Goal: Task Accomplishment & Management: Complete application form

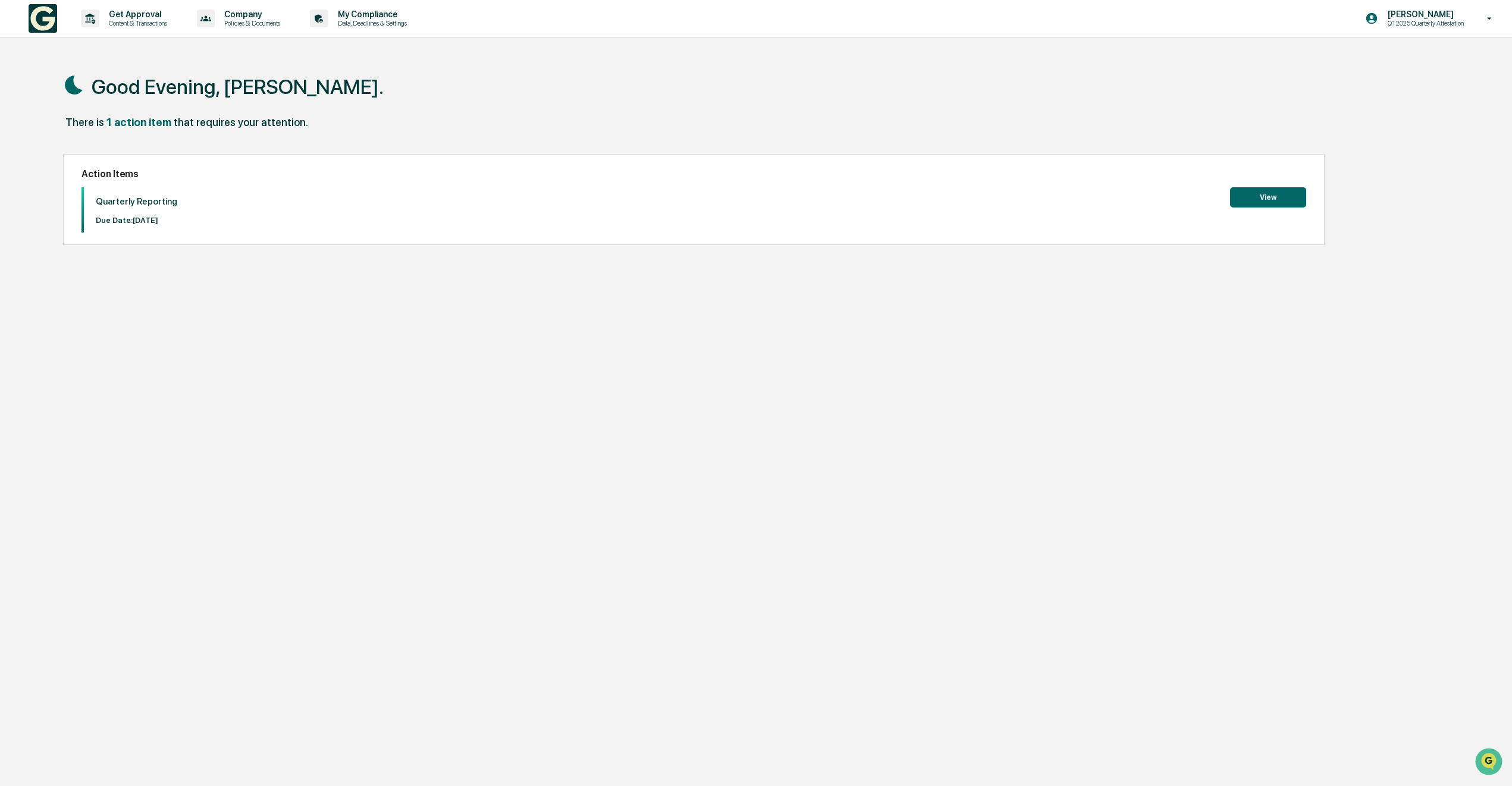
click at [1275, 197] on button "View" at bounding box center [1267, 197] width 76 height 20
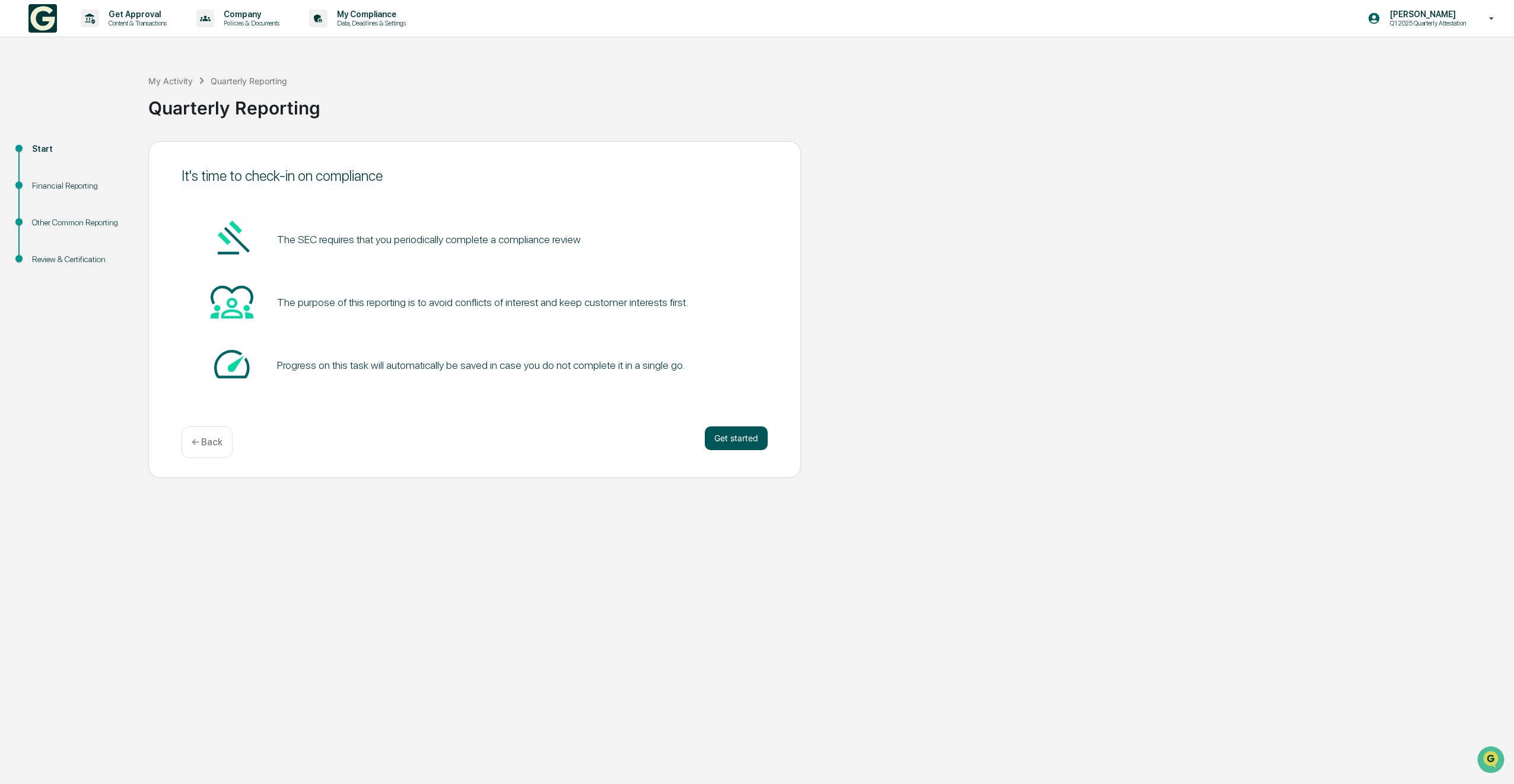
click at [731, 443] on button "Get started" at bounding box center [736, 439] width 63 height 24
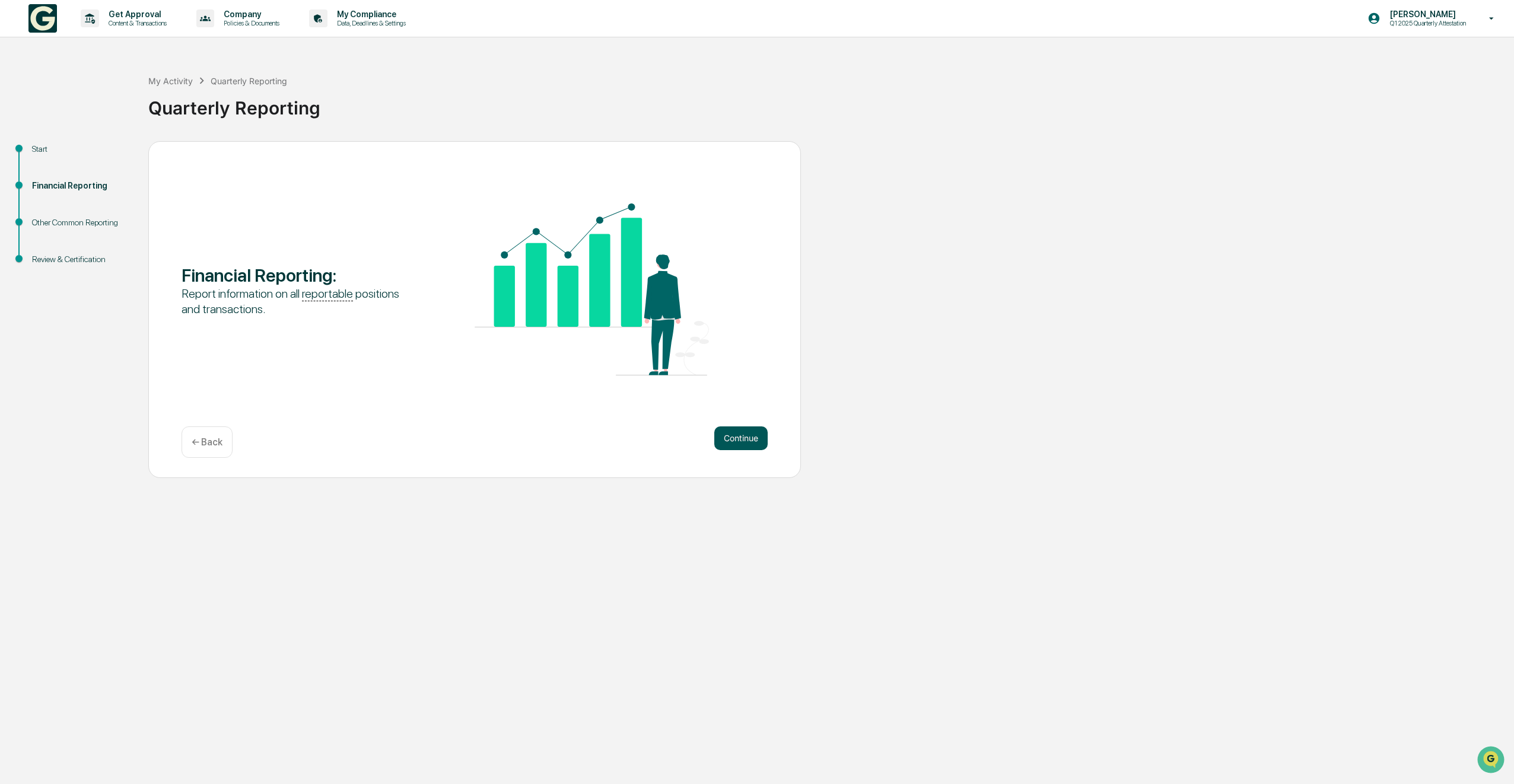
click at [751, 440] on button "Continue" at bounding box center [741, 439] width 53 height 24
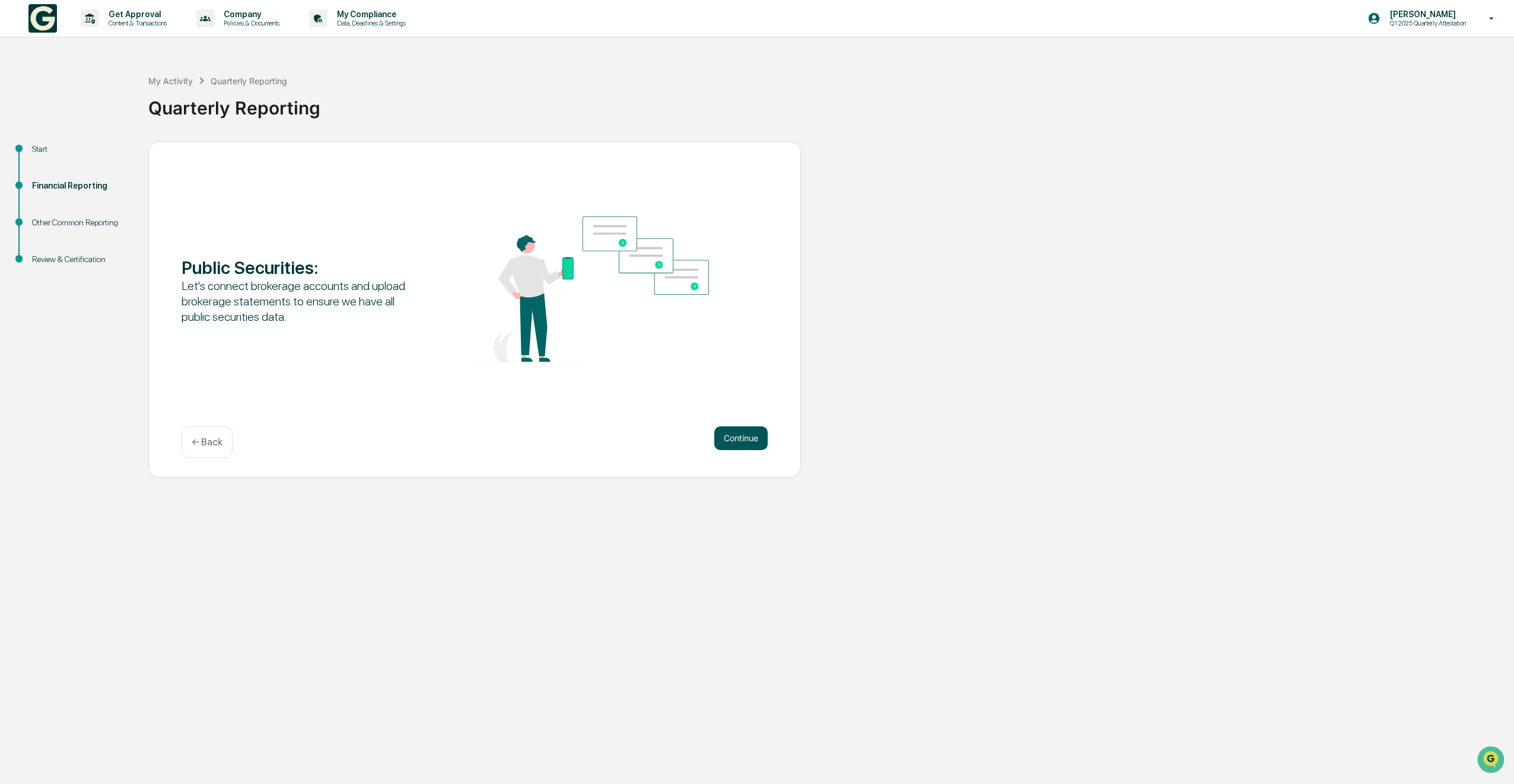
click at [741, 443] on button "Continue" at bounding box center [741, 439] width 53 height 24
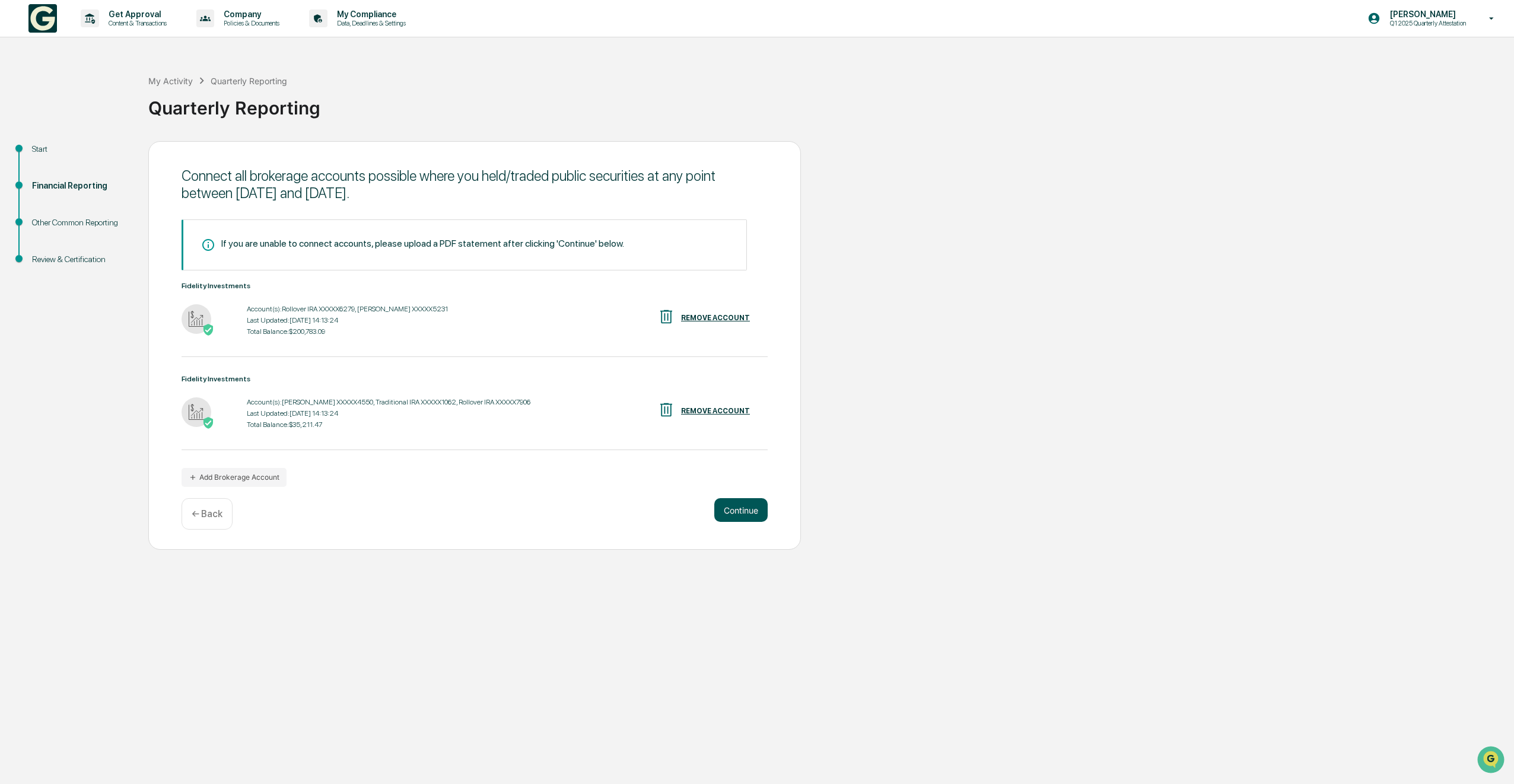
click at [745, 509] on button "Continue" at bounding box center [741, 510] width 53 height 24
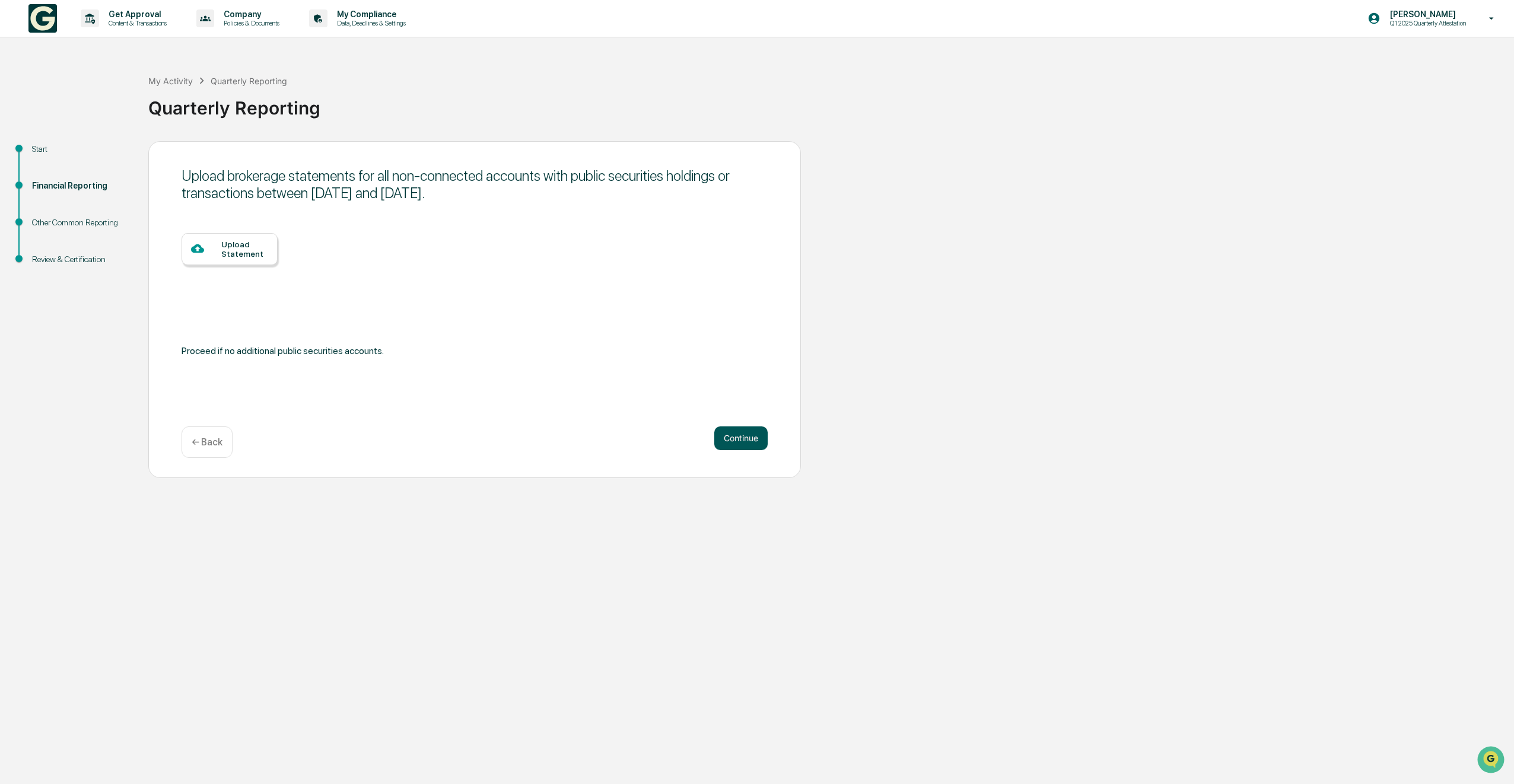
click at [757, 443] on button "Continue" at bounding box center [741, 439] width 53 height 24
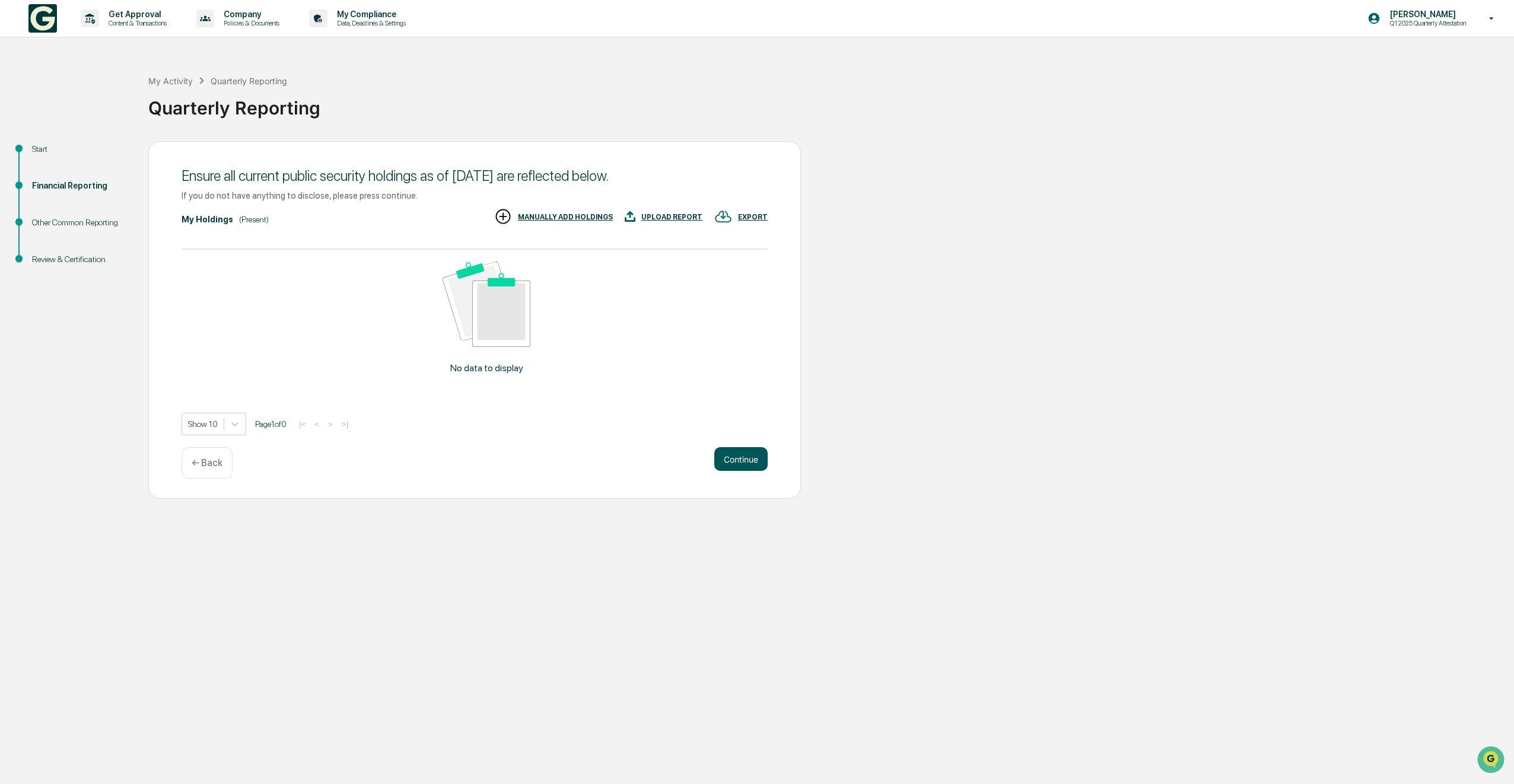
click at [748, 464] on button "Continue" at bounding box center [741, 459] width 53 height 24
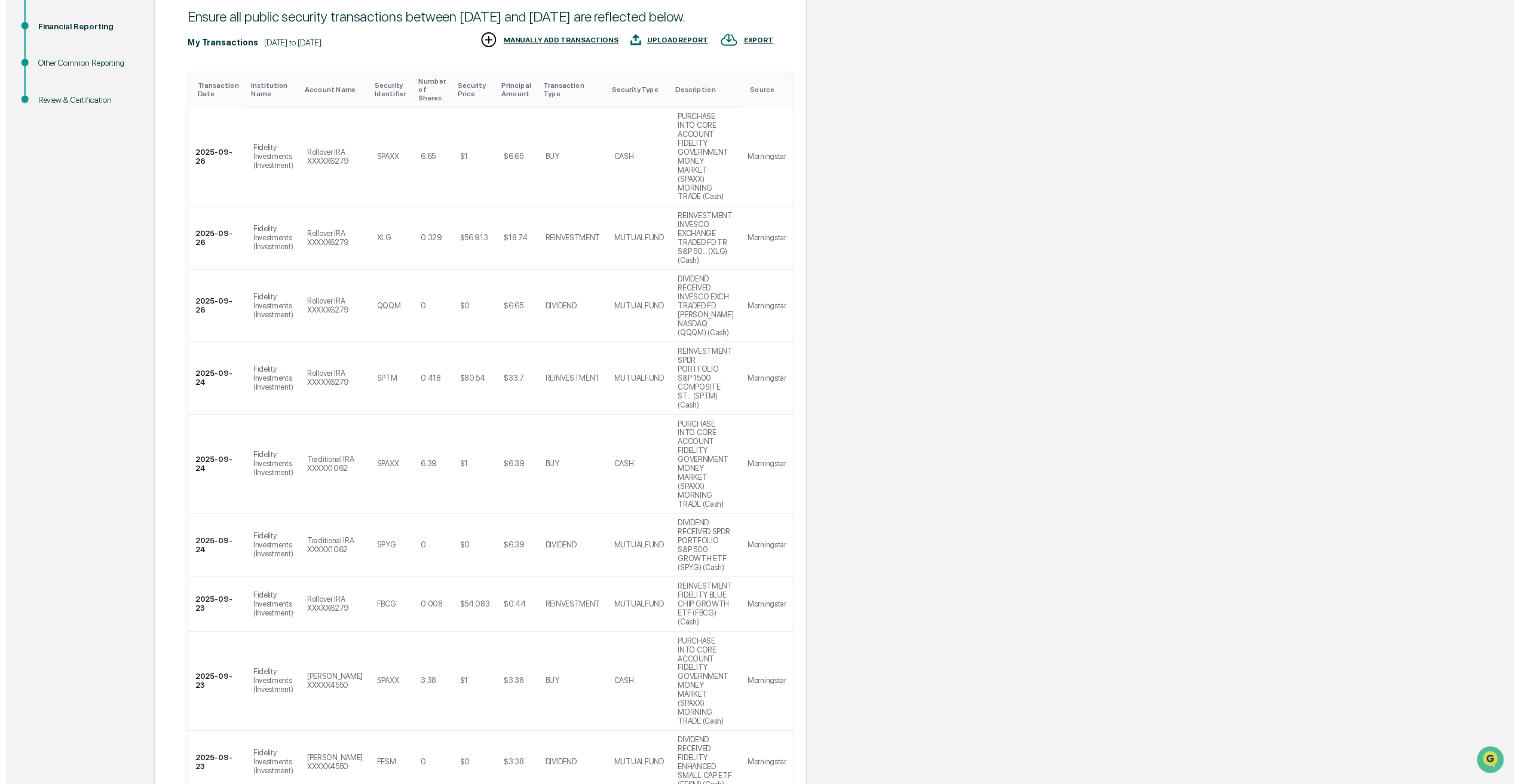
scroll to position [275, 0]
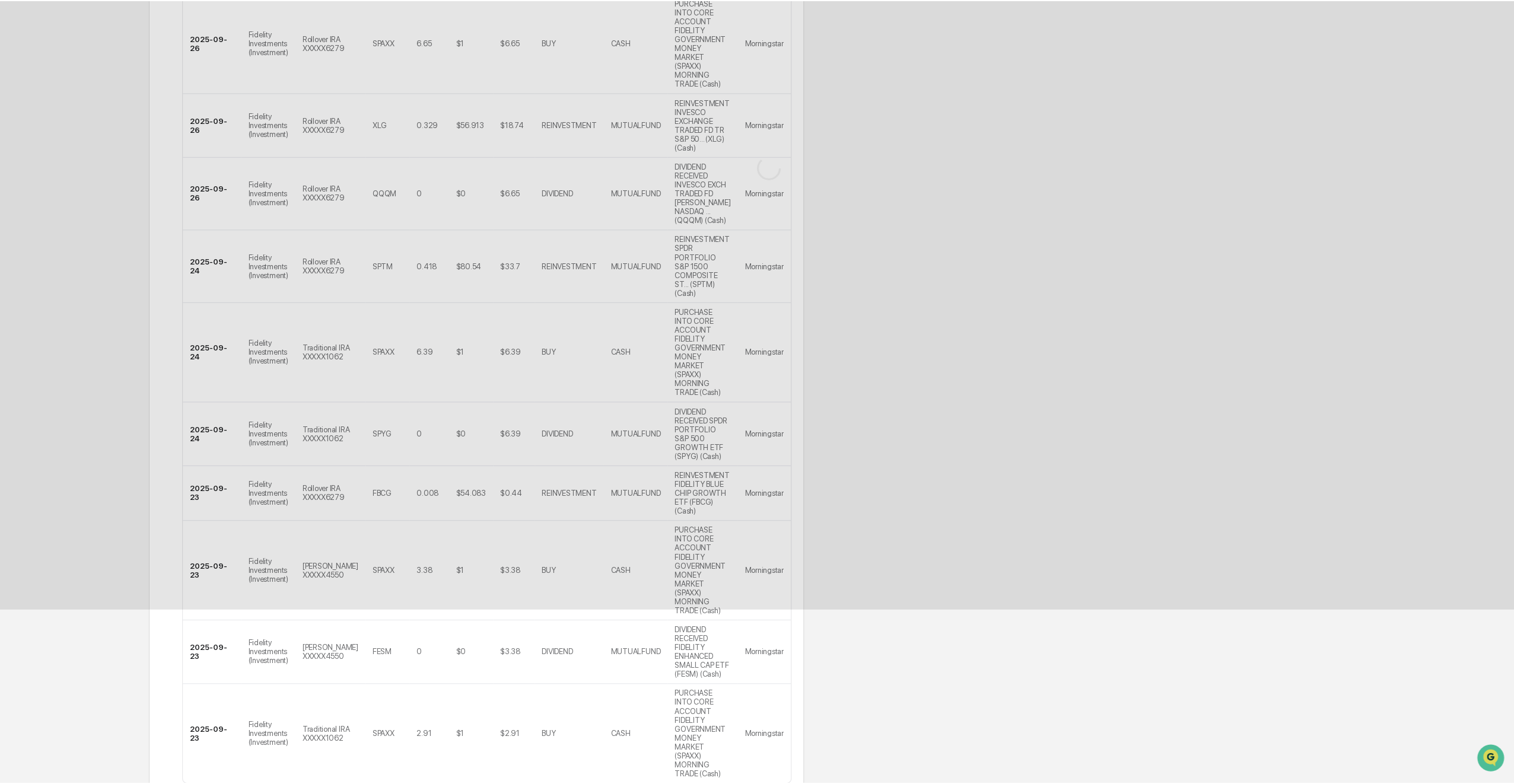
scroll to position [0, 0]
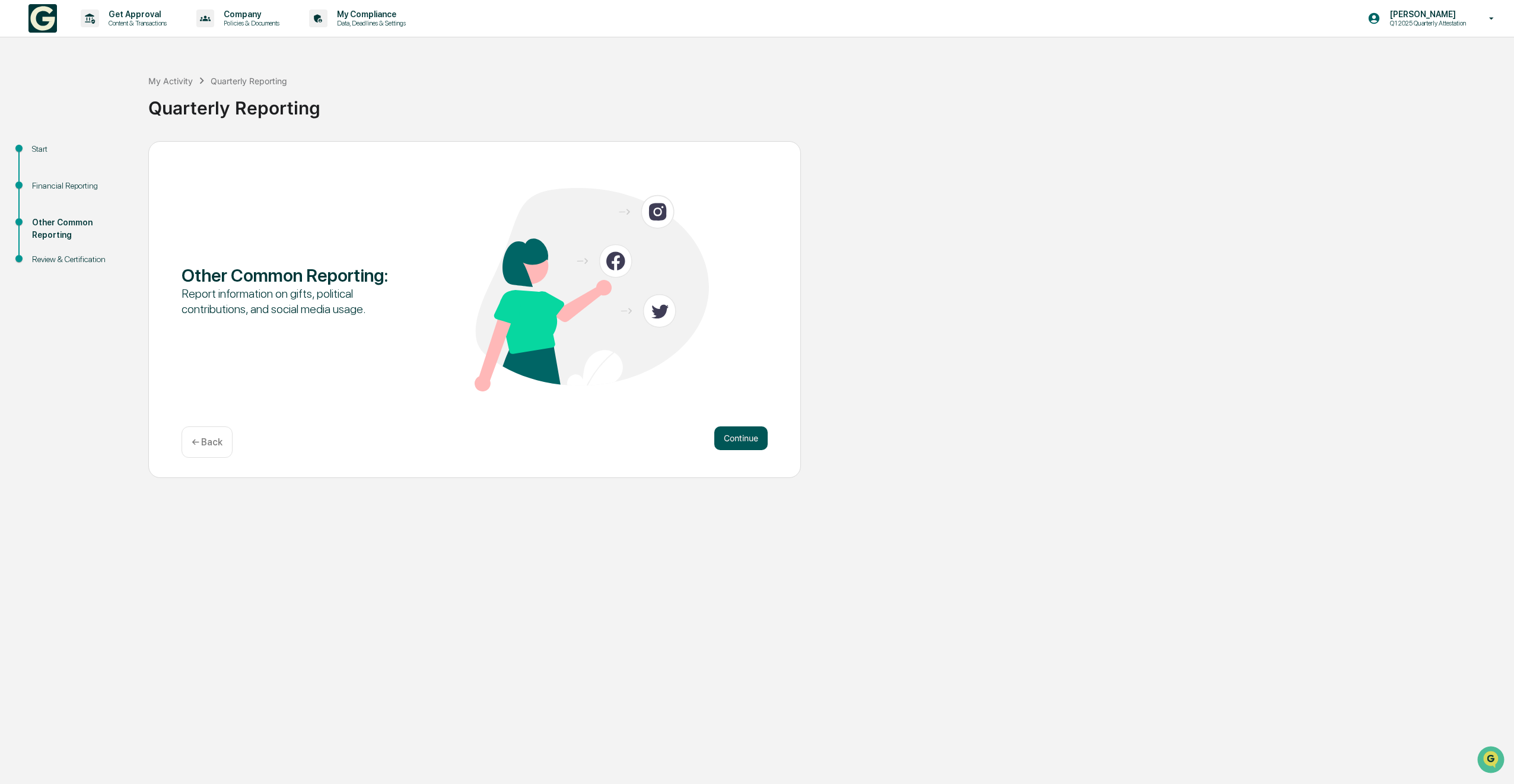
click at [743, 443] on button "Continue" at bounding box center [741, 439] width 53 height 24
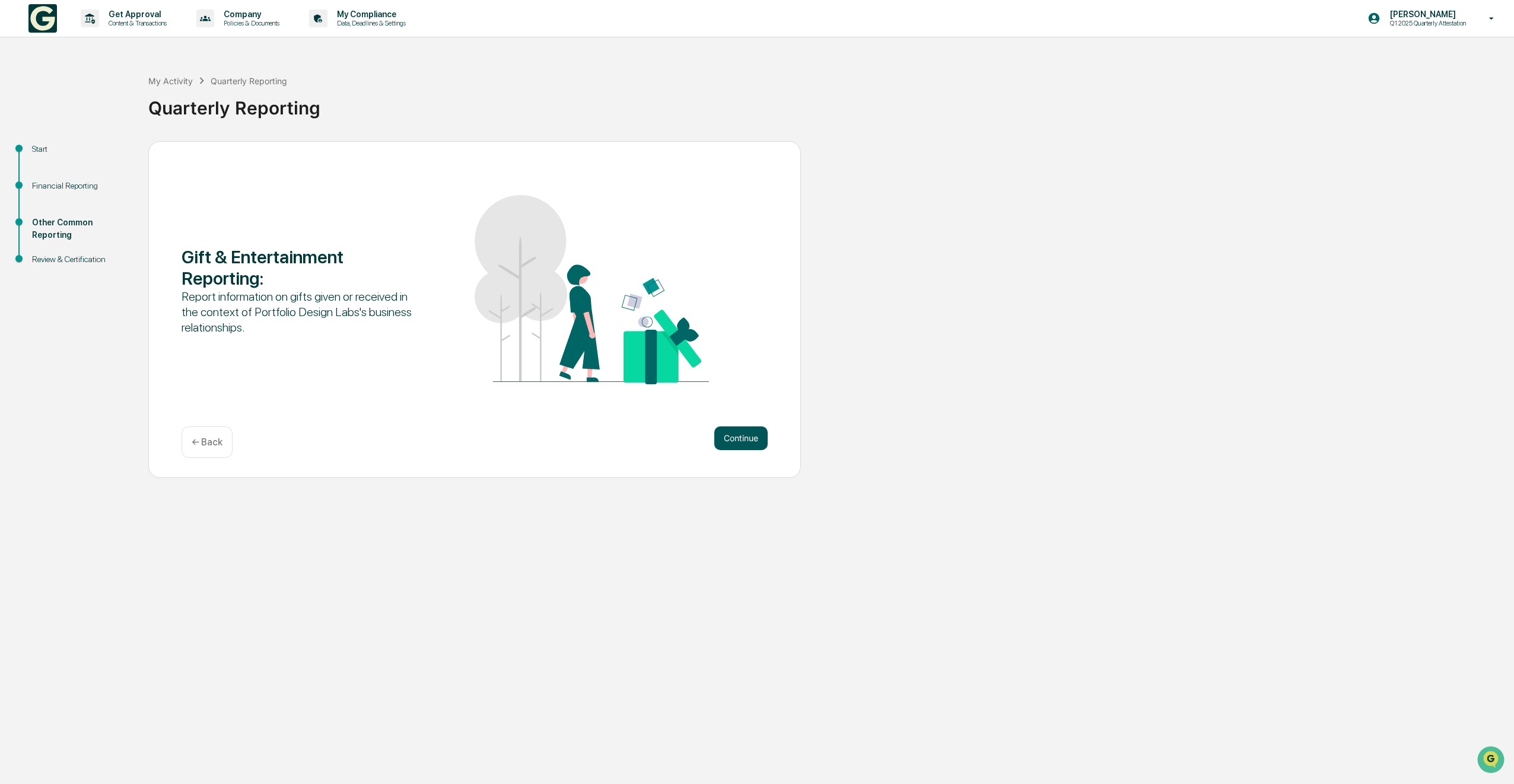
click at [743, 443] on button "Continue" at bounding box center [741, 439] width 53 height 24
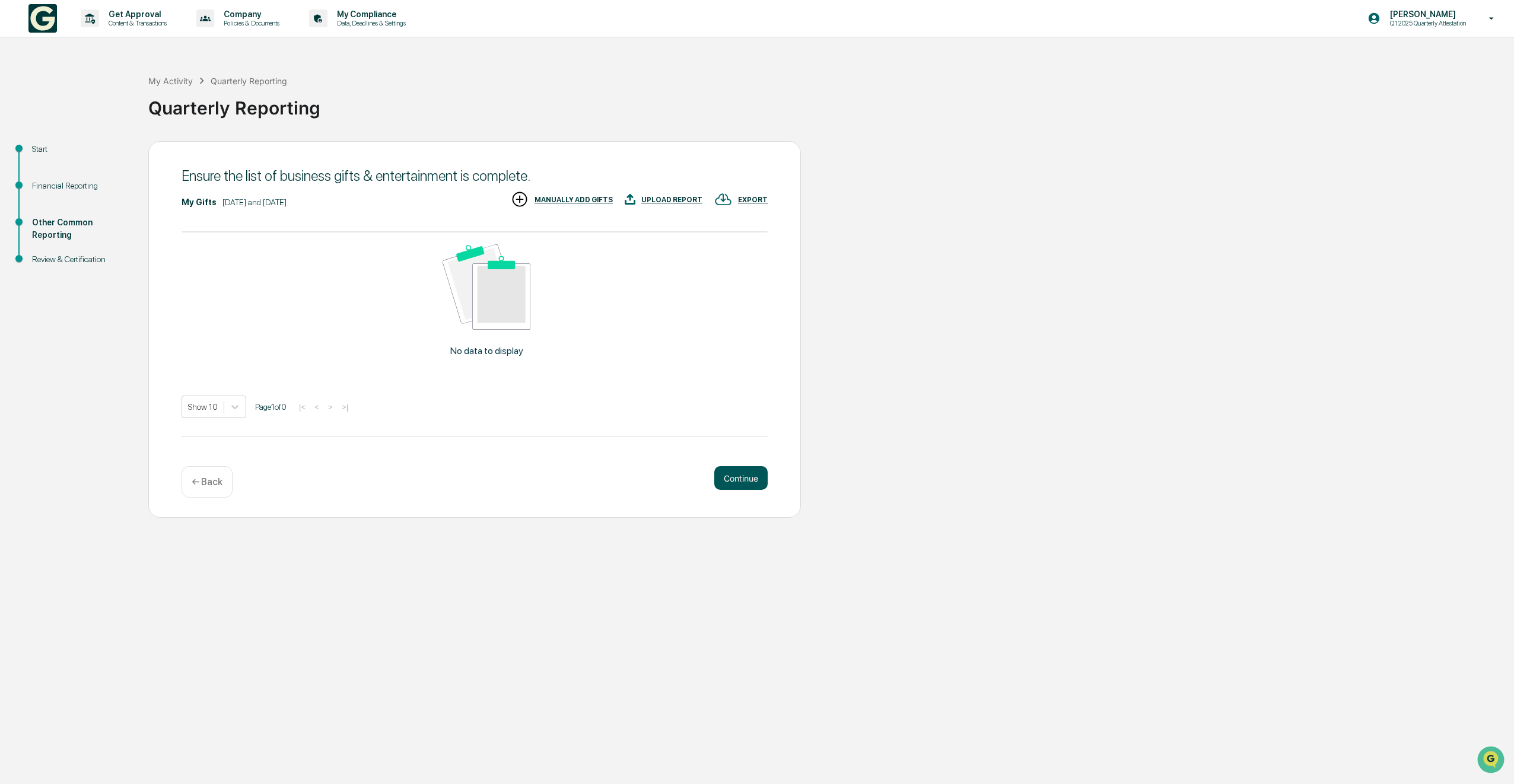
click at [731, 479] on button "Continue" at bounding box center [741, 478] width 53 height 24
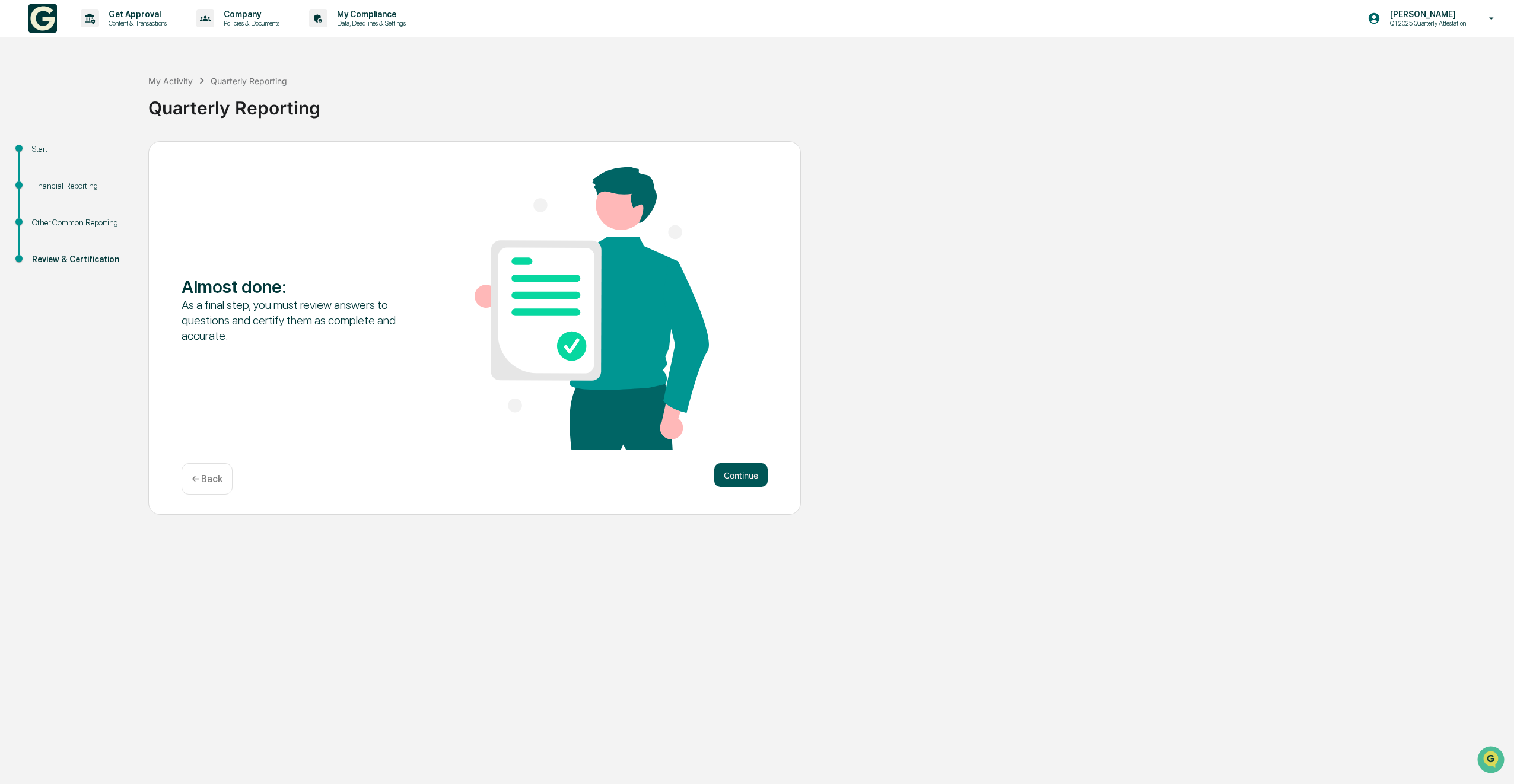
click at [741, 481] on button "Continue" at bounding box center [741, 475] width 53 height 24
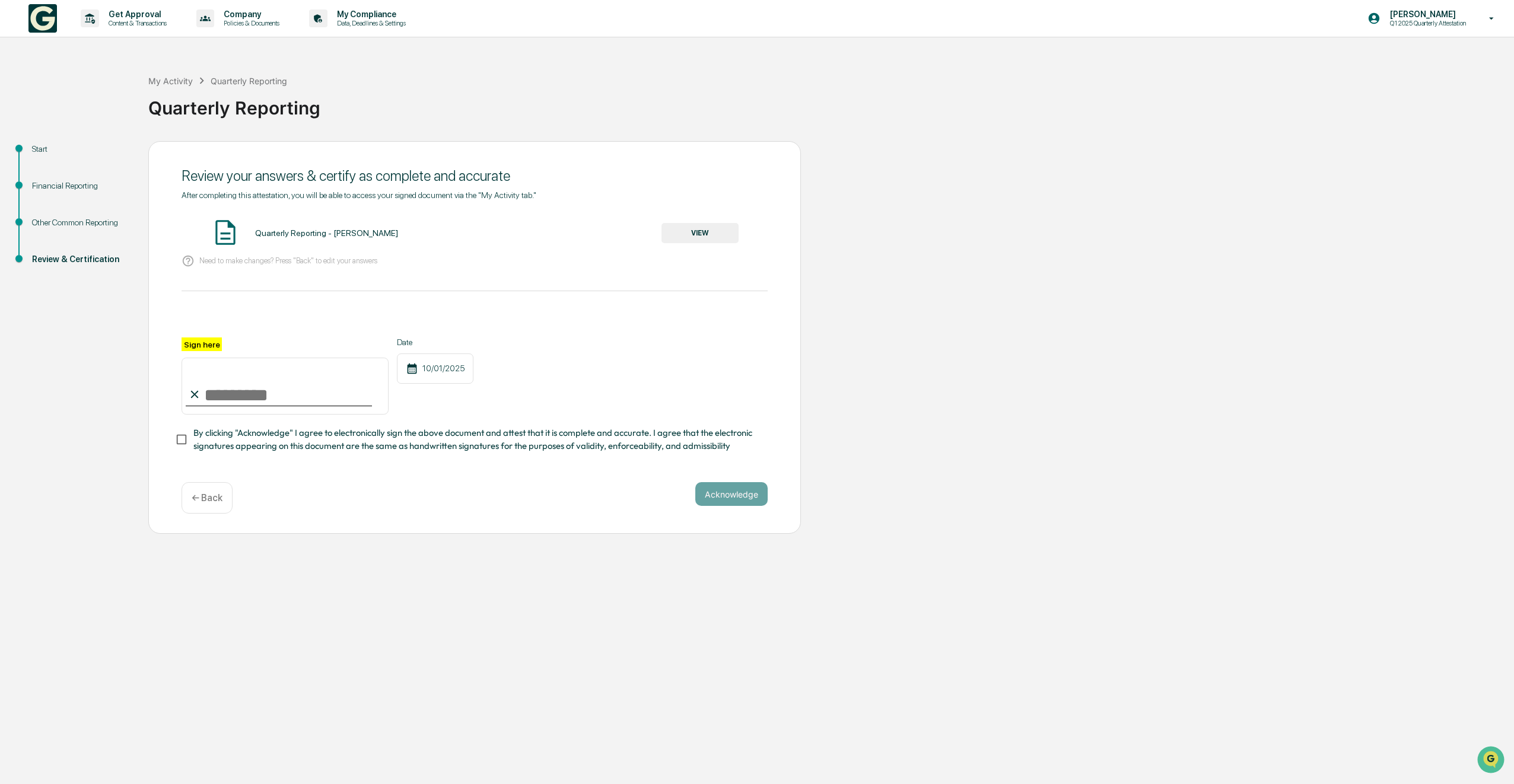
click at [255, 392] on input "Sign here" at bounding box center [285, 386] width 208 height 57
type input "**********"
click at [714, 494] on button "Acknowledge" at bounding box center [731, 494] width 72 height 24
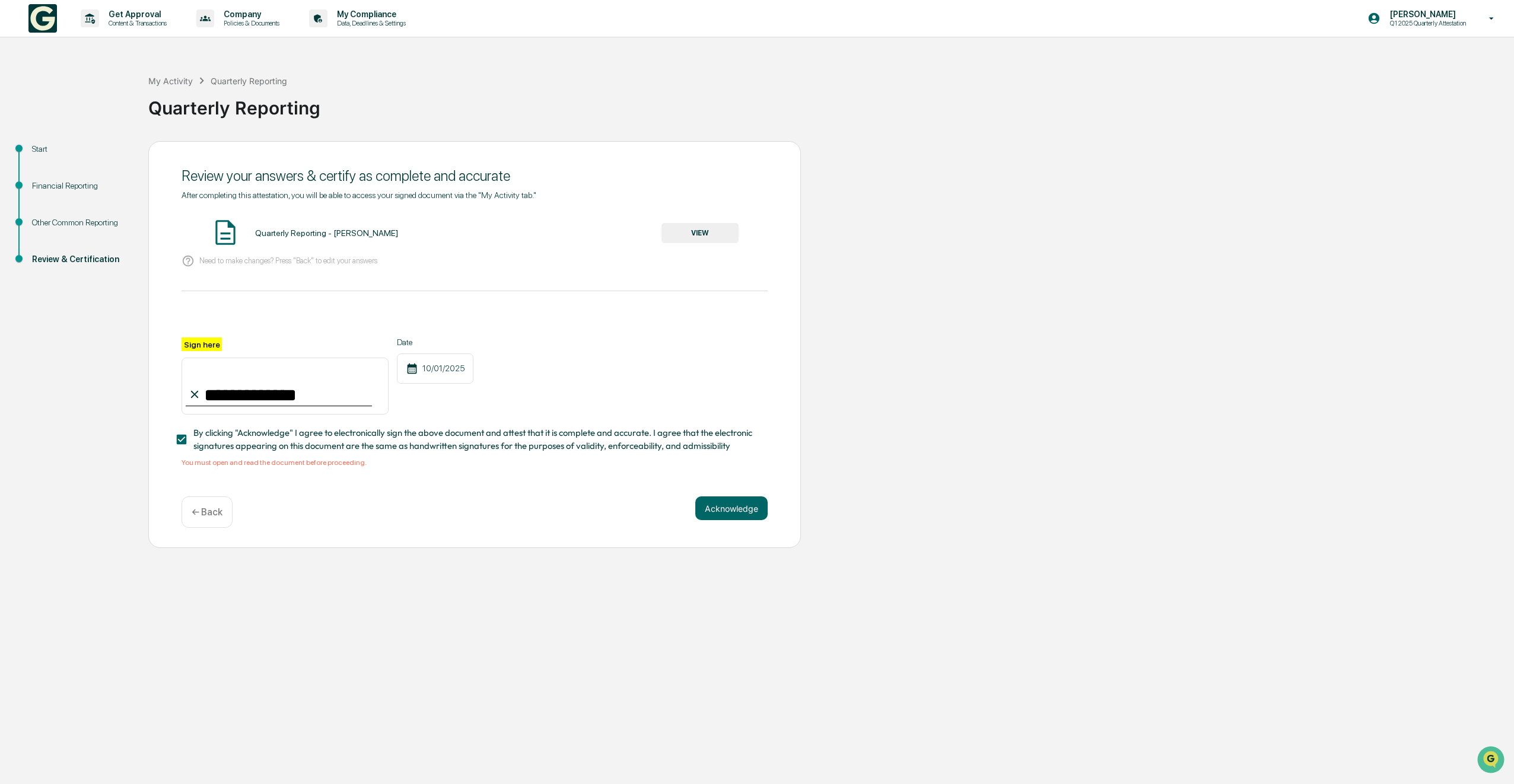
click at [706, 239] on button "VIEW" at bounding box center [700, 233] width 77 height 20
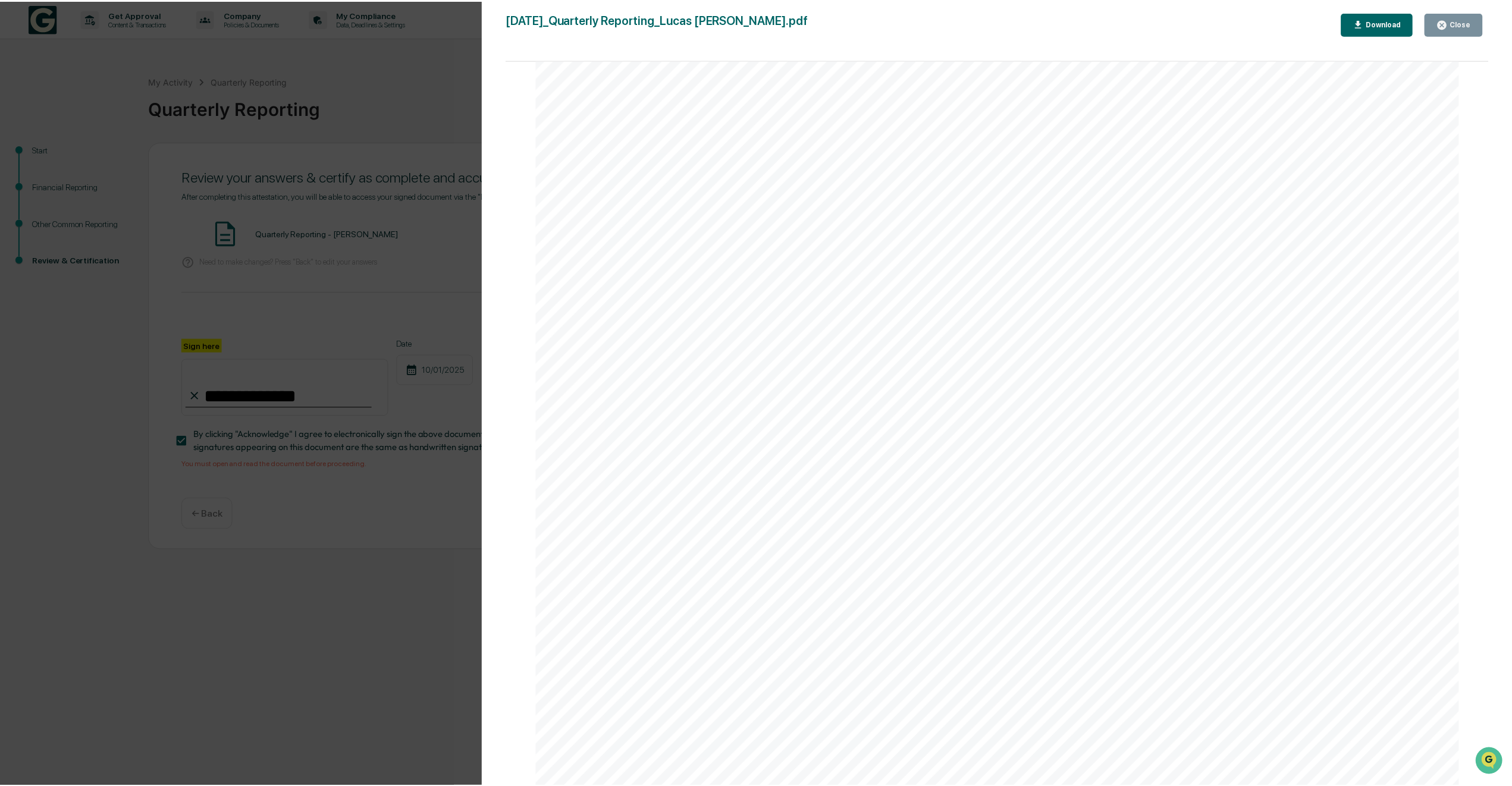
scroll to position [7360, 0]
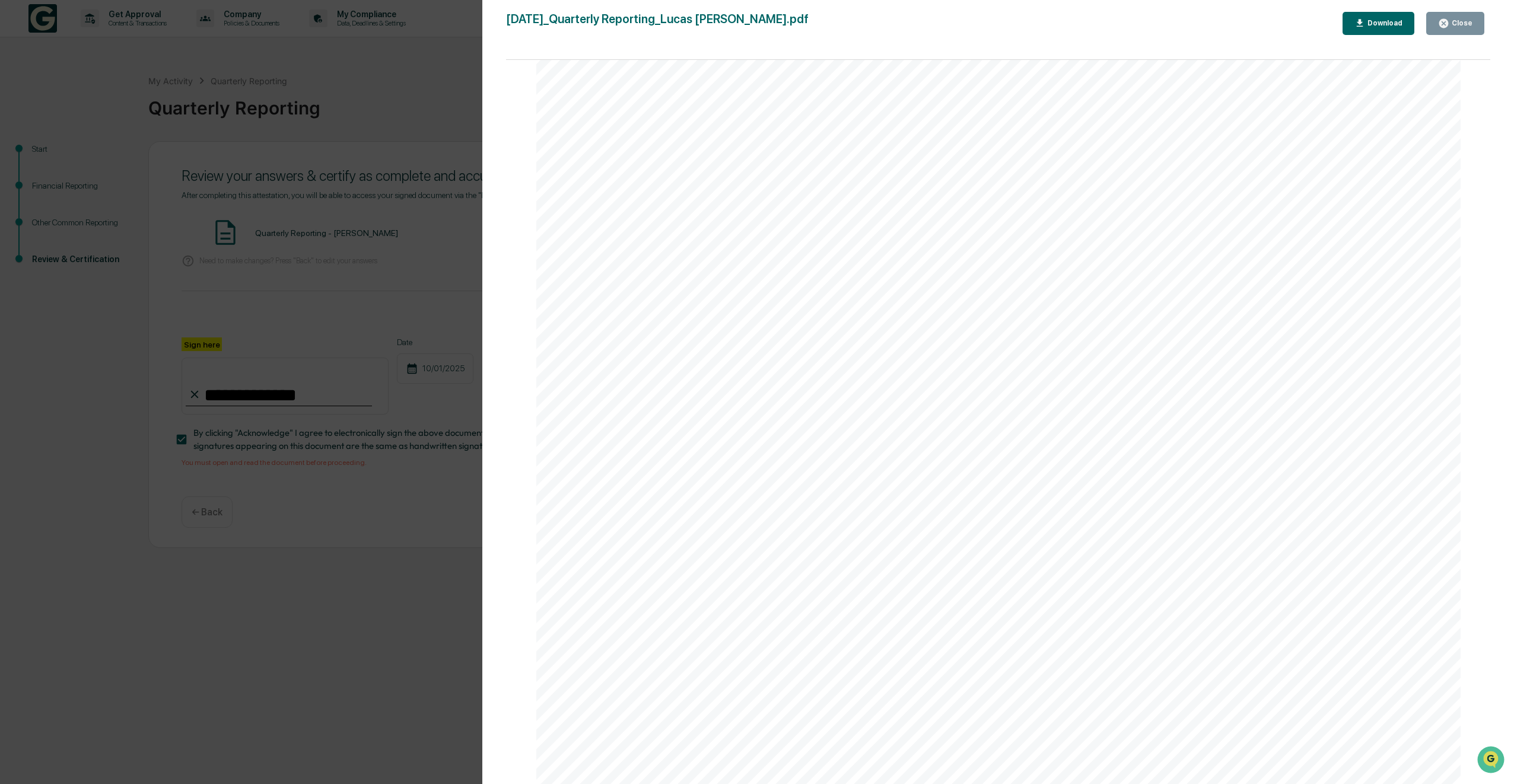
click at [1455, 30] on button "Close" at bounding box center [1455, 23] width 59 height 23
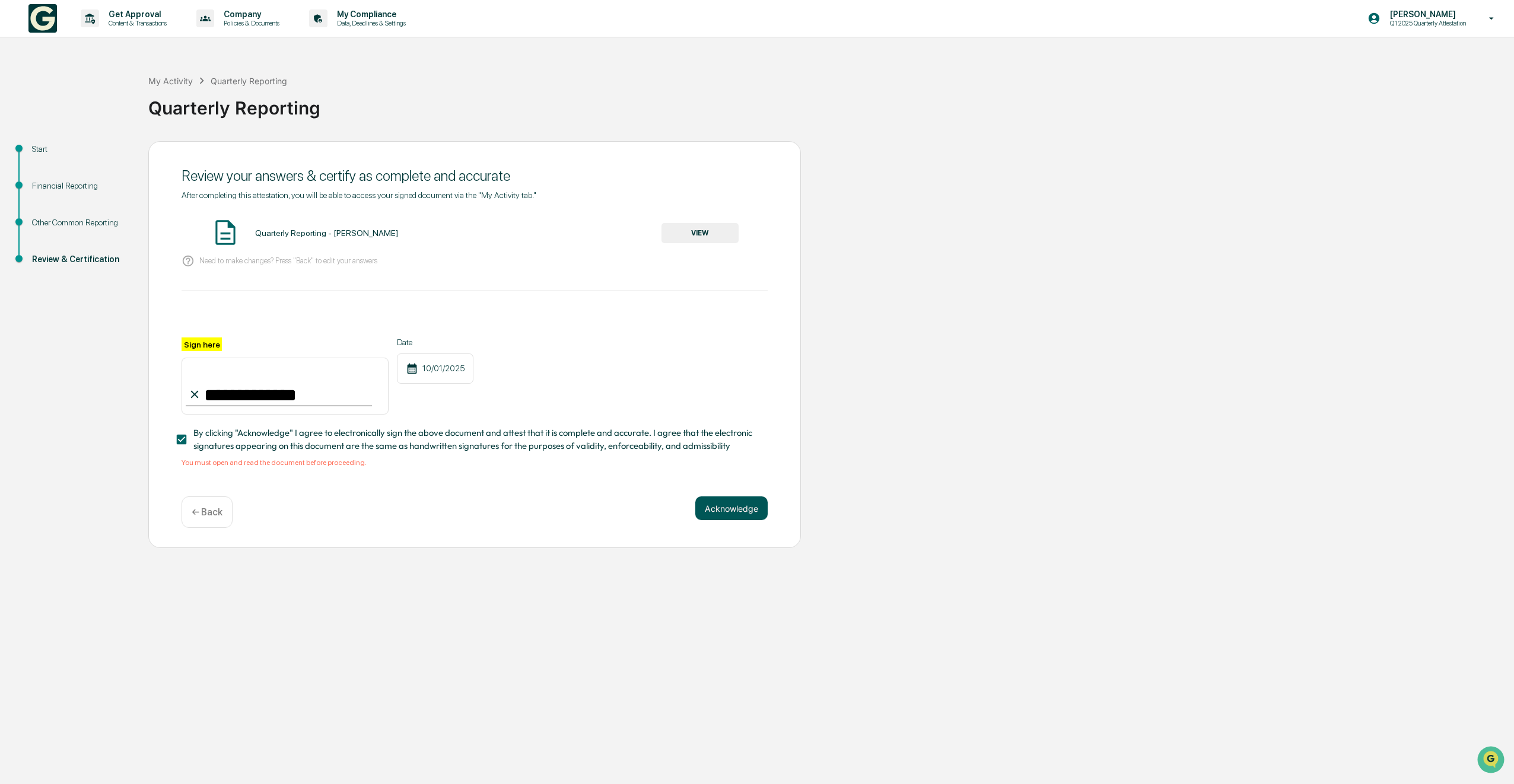
click at [753, 504] on button "Acknowledge" at bounding box center [731, 508] width 72 height 24
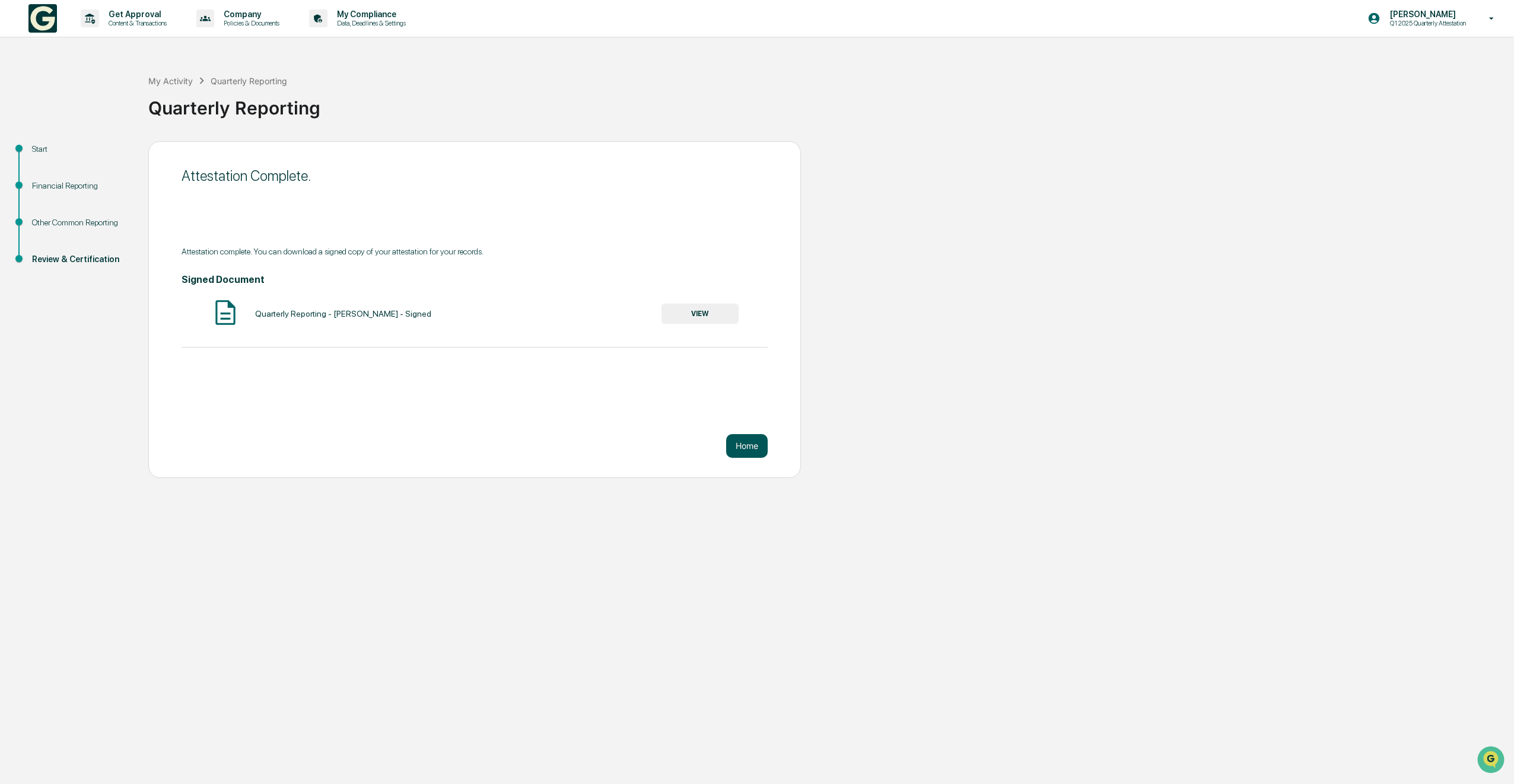
click at [745, 445] on button "Home" at bounding box center [746, 446] width 41 height 24
